Goal: Task Accomplishment & Management: Manage account settings

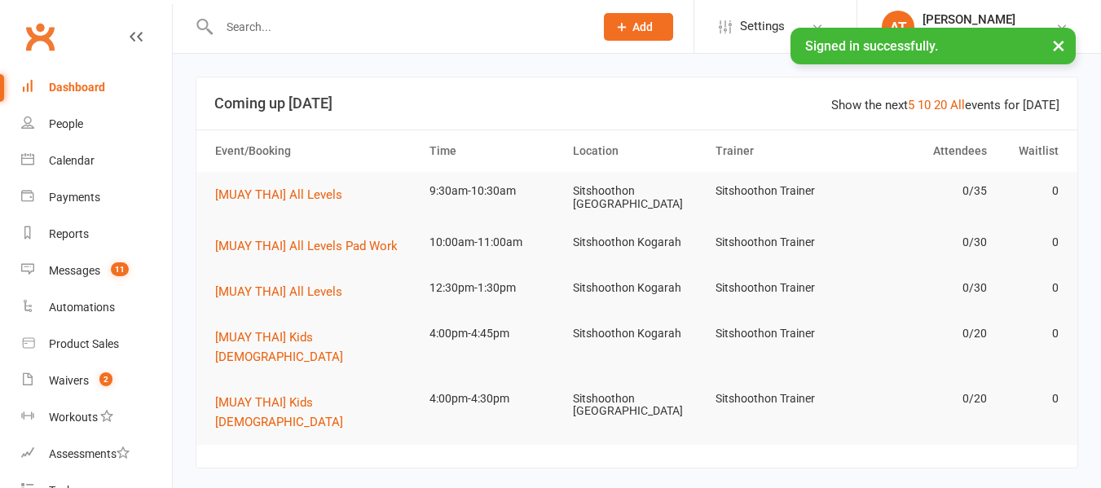
click at [377, 21] on input "text" at bounding box center [398, 26] width 368 height 23
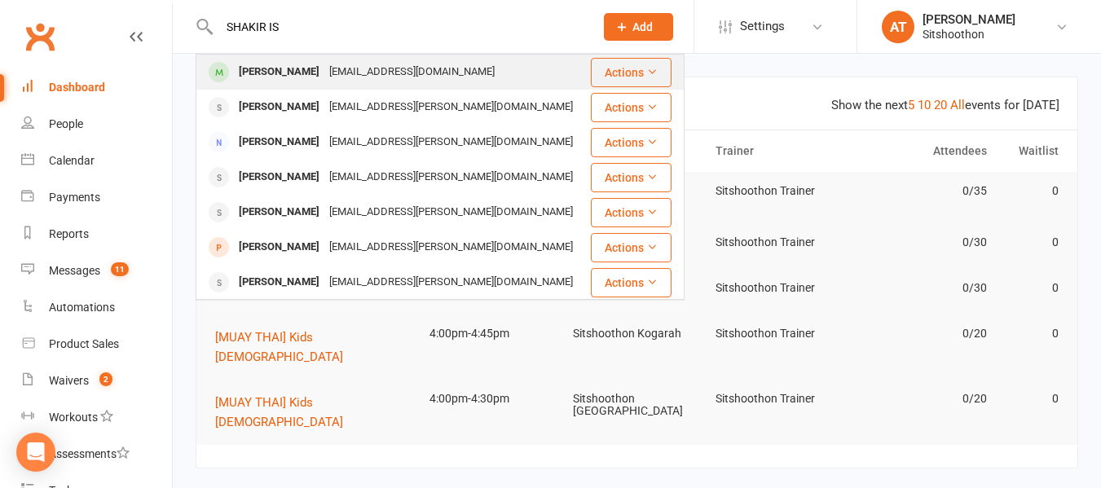
type input "SHAKIR IS"
click at [324, 73] on div "[EMAIL_ADDRESS][DOMAIN_NAME]" at bounding box center [411, 72] width 175 height 24
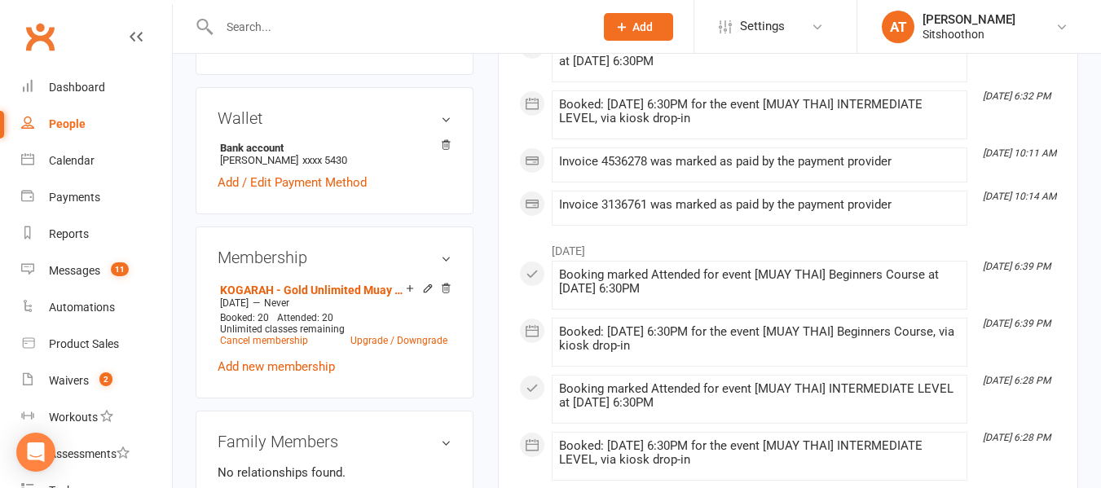
scroll to position [480, 0]
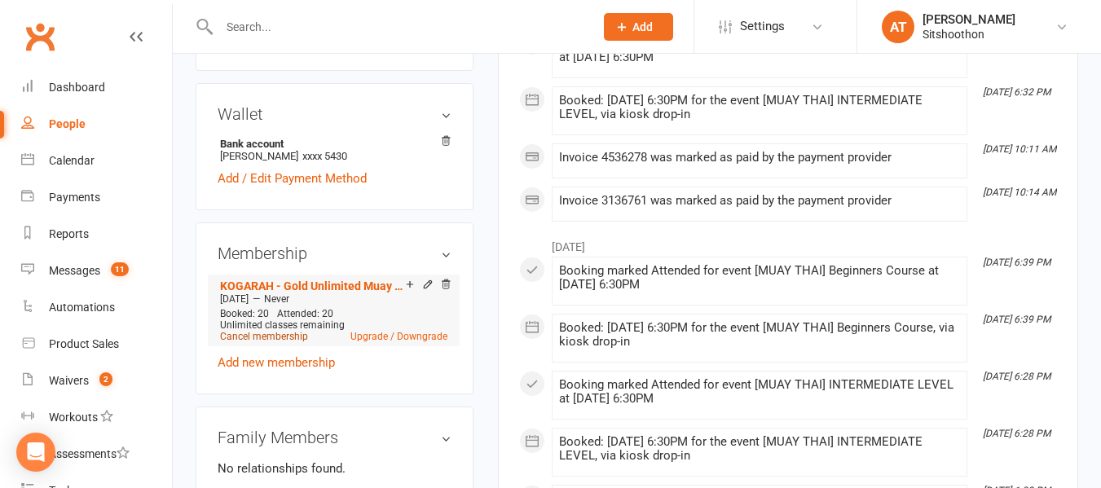
click at [264, 342] on link "Cancel membership" at bounding box center [264, 336] width 88 height 11
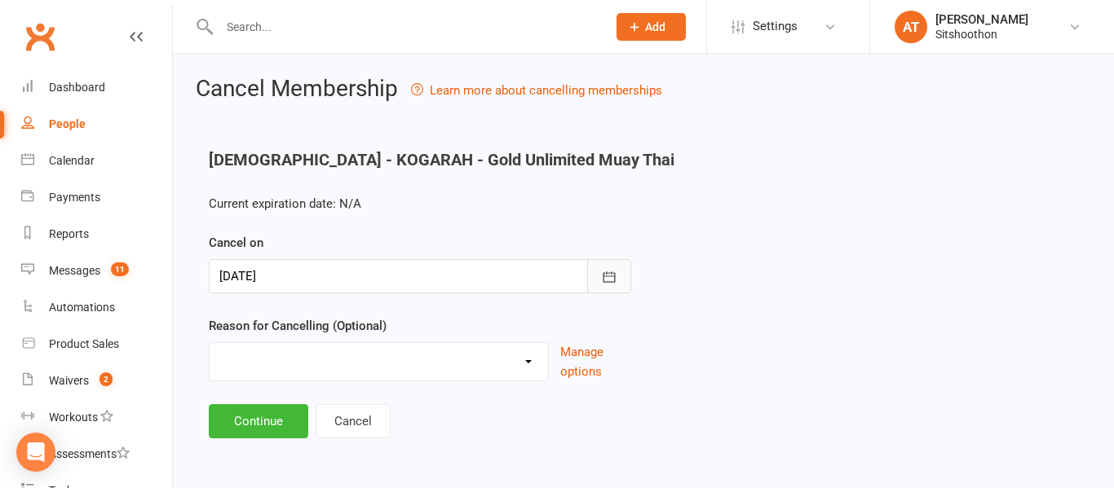
click at [607, 276] on icon "button" at bounding box center [609, 276] width 12 height 11
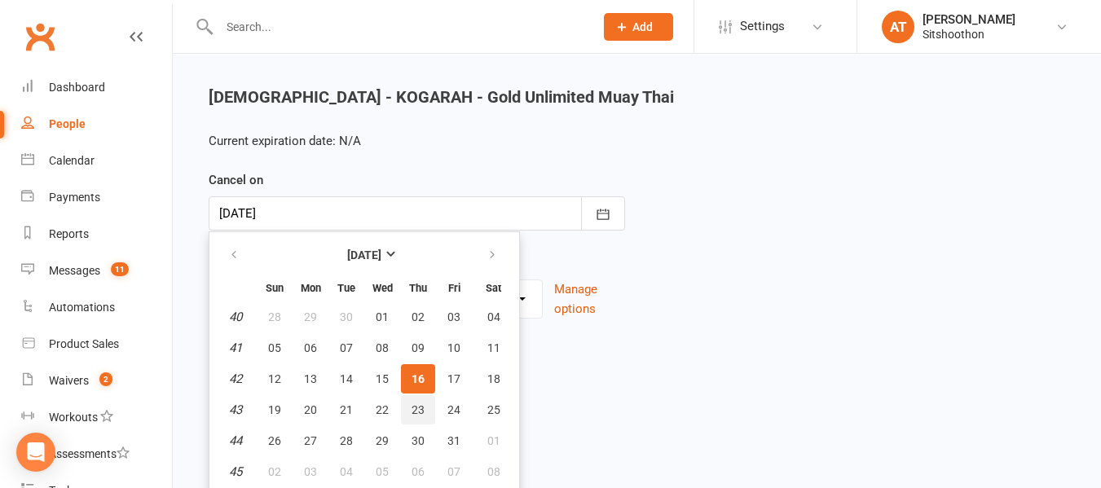
scroll to position [67, 0]
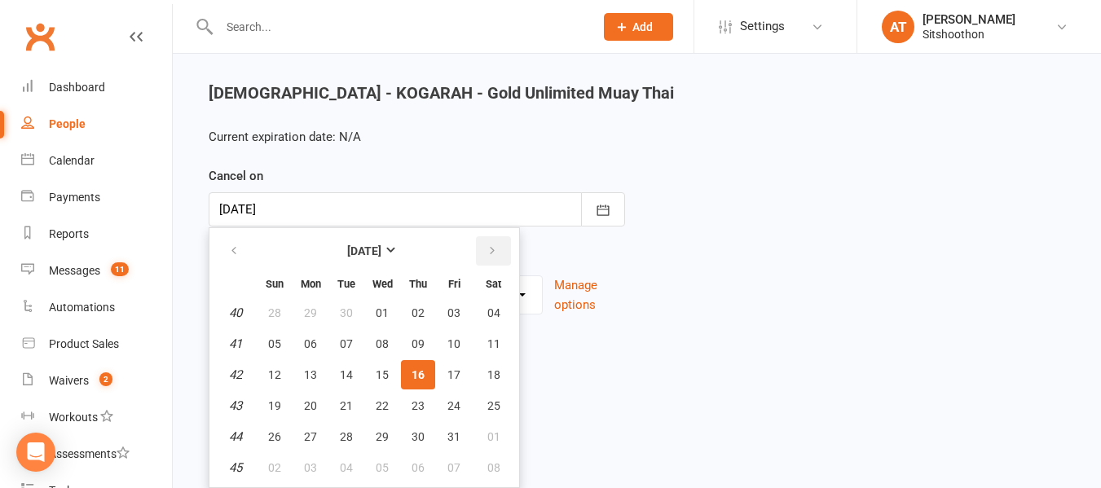
click at [494, 261] on button "button" at bounding box center [493, 250] width 35 height 29
click at [420, 374] on span "13" at bounding box center [418, 374] width 13 height 13
type input "[DATE]"
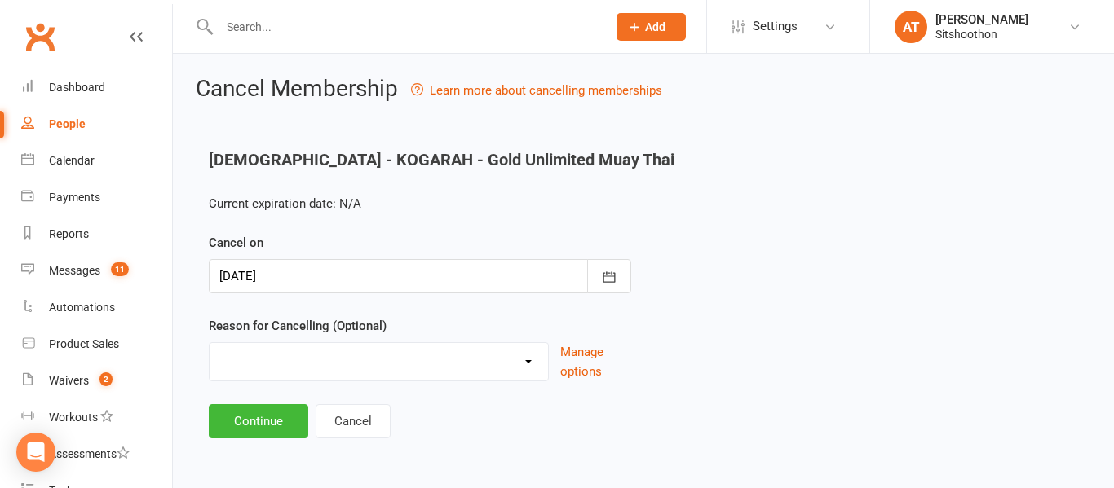
click at [404, 366] on select "Downgrade Financial Reasons Holiday Injury Upgrade Other reason" at bounding box center [379, 359] width 338 height 33
click at [343, 351] on select "Downgrade Financial Reasons Holiday Injury Upgrade Other reason" at bounding box center [379, 359] width 338 height 33
click at [317, 355] on select "Downgrade Financial Reasons Holiday Injury Upgrade Other reason" at bounding box center [379, 359] width 338 height 33
click at [288, 372] on select "Downgrade Financial Reasons Holiday Injury Upgrade Other reason" at bounding box center [379, 359] width 338 height 33
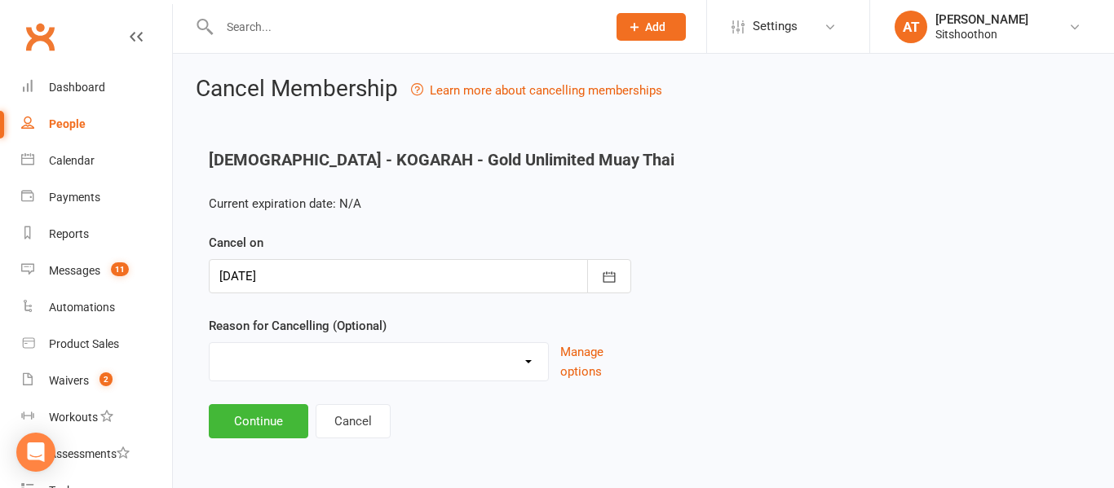
select select "5"
click at [210, 343] on select "Downgrade Financial Reasons Holiday Injury Upgrade Other reason" at bounding box center [379, 359] width 338 height 33
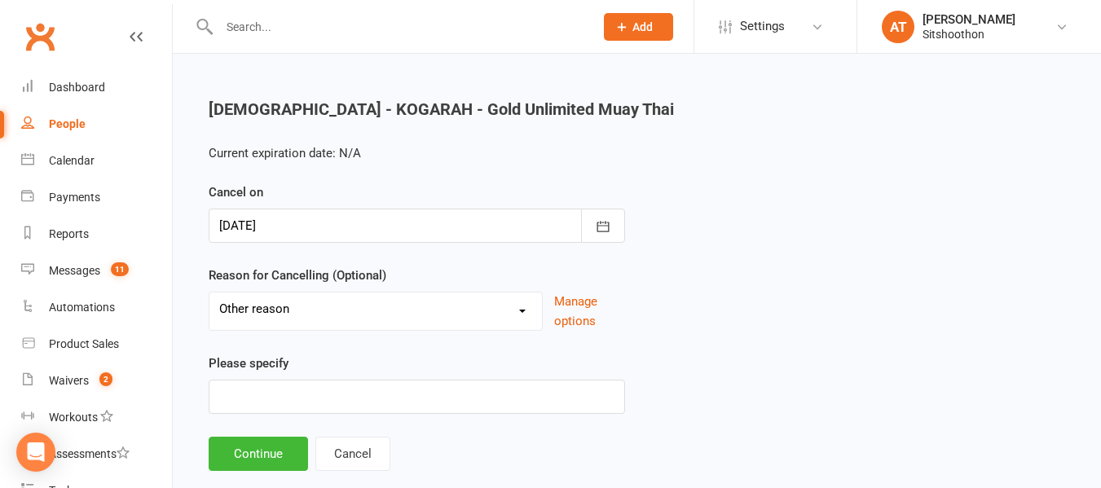
scroll to position [53, 0]
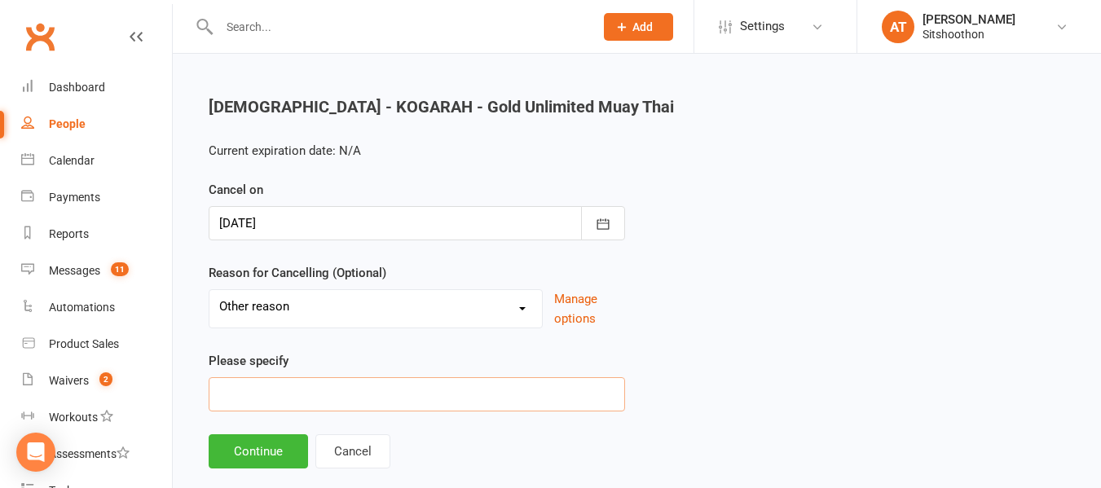
click at [293, 403] on input at bounding box center [417, 394] width 417 height 34
type input "Moving Houses"
click at [234, 460] on button "Continue" at bounding box center [258, 452] width 99 height 34
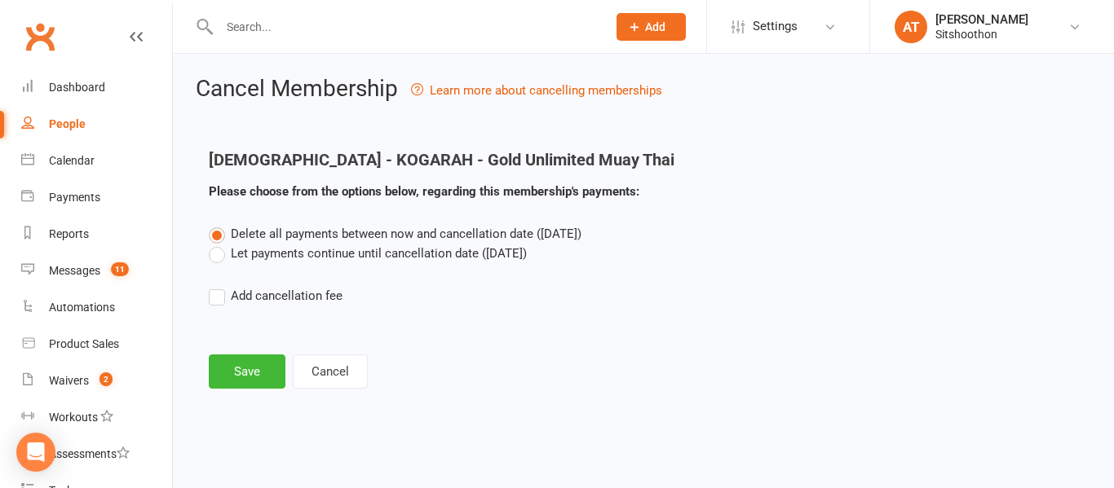
click at [379, 246] on label "Let payments continue until cancellation date ([DATE])" at bounding box center [368, 254] width 318 height 20
click at [219, 244] on input "Let payments continue until cancellation date ([DATE])" at bounding box center [214, 244] width 11 height 0
click at [253, 373] on button "Save" at bounding box center [247, 372] width 77 height 34
